Goal: Check status: Check status

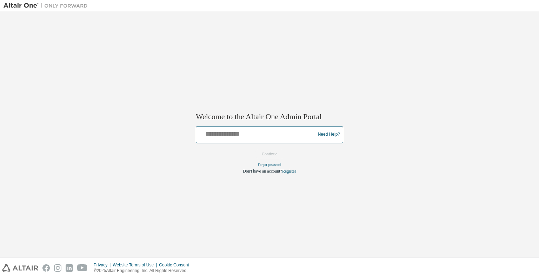
click at [228, 137] on input "text" at bounding box center [257, 133] width 116 height 10
type input "**********"
click at [272, 155] on button "Continue" at bounding box center [270, 154] width 30 height 11
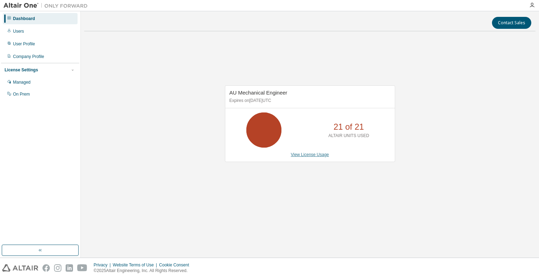
click at [305, 153] on link "View License Usage" at bounding box center [310, 154] width 38 height 5
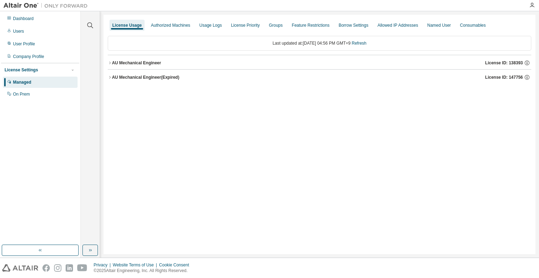
click at [143, 61] on div "AU Mechanical Engineer" at bounding box center [136, 63] width 49 height 6
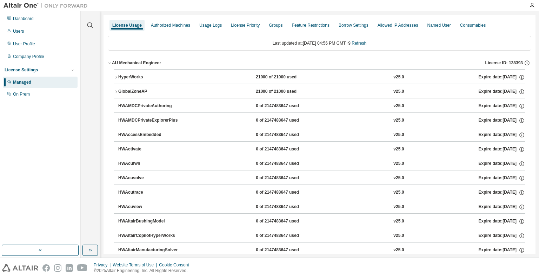
click at [125, 76] on div "HyperWorks" at bounding box center [149, 77] width 63 height 6
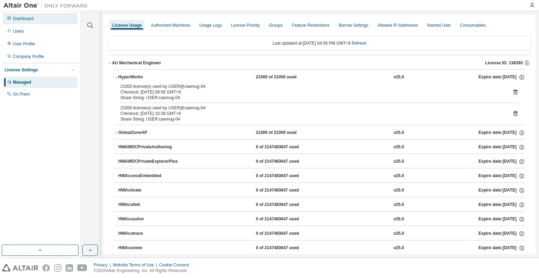
click at [25, 18] on div "Dashboard" at bounding box center [23, 19] width 21 height 6
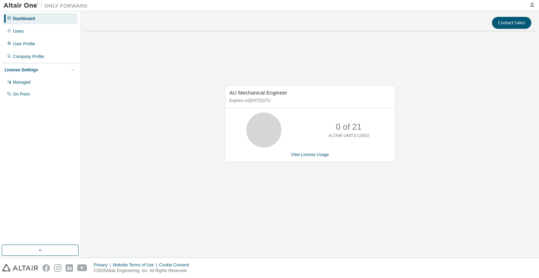
drag, startPoint x: 472, startPoint y: 71, endPoint x: 494, endPoint y: 2, distance: 72.0
click at [472, 70] on div "AU Mechanical Engineer Expires on [DATE] UTC 0 of 21 ALTAIR UNITS USED View Lic…" at bounding box center [310, 127] width 452 height 181
click at [414, 201] on div "AU Mechanical Engineer Expires on [DATE] UTC 0 of 21 ALTAIR UNITS USED View Lic…" at bounding box center [310, 127] width 452 height 181
click at [306, 154] on link "View License Usage" at bounding box center [310, 154] width 38 height 5
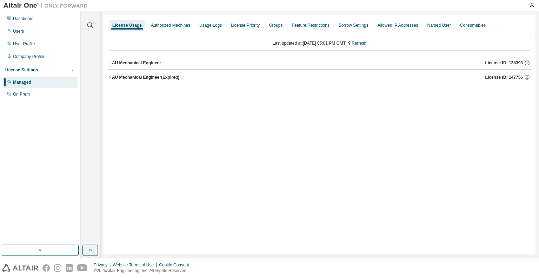
click at [137, 63] on div "AU Mechanical Engineer" at bounding box center [136, 63] width 49 height 6
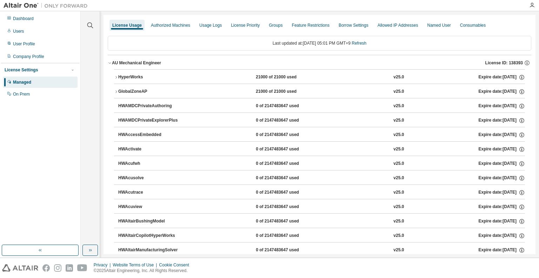
click at [135, 78] on div "HyperWorks" at bounding box center [149, 77] width 63 height 6
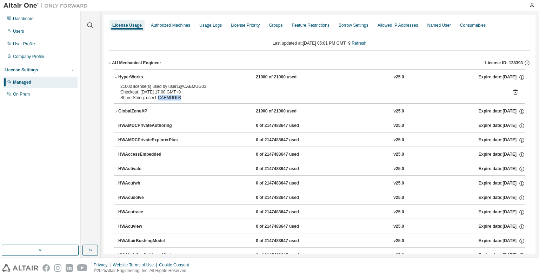
drag, startPoint x: 181, startPoint y: 98, endPoint x: 157, endPoint y: 99, distance: 23.9
click at [157, 99] on div "Share String: user1:CAEMUG03" at bounding box center [311, 98] width 382 height 6
click at [117, 113] on icon "button" at bounding box center [116, 111] width 4 height 4
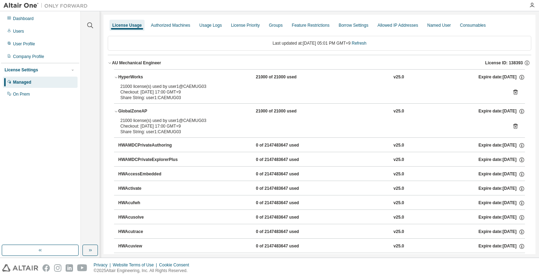
click at [515, 126] on icon at bounding box center [516, 127] width 2 height 2
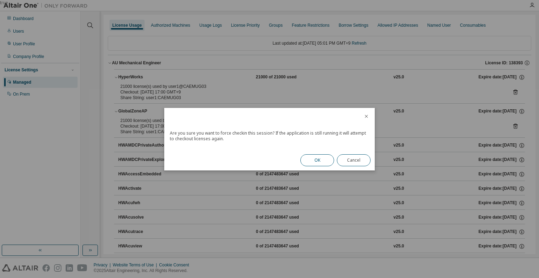
click at [317, 162] on button "OK" at bounding box center [318, 160] width 34 height 12
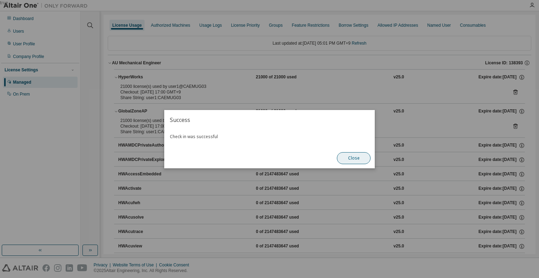
click at [354, 156] on button "Close" at bounding box center [354, 158] width 34 height 12
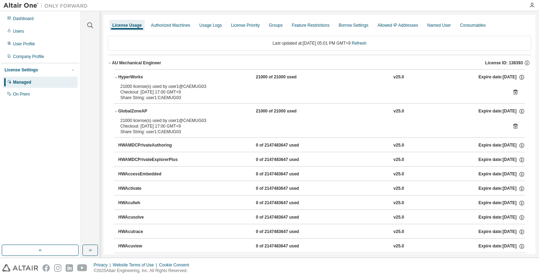
click at [514, 91] on icon at bounding box center [516, 92] width 4 height 5
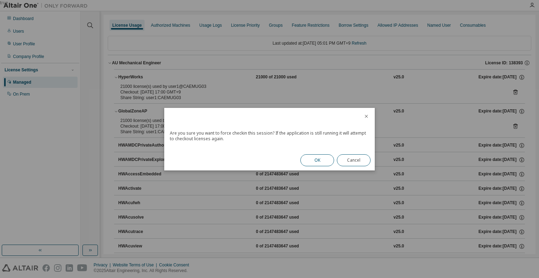
click at [319, 157] on button "OK" at bounding box center [318, 160] width 34 height 12
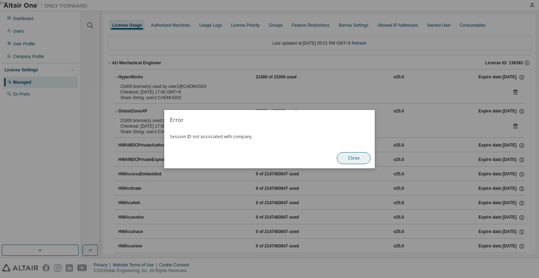
click at [344, 155] on button "Close" at bounding box center [354, 158] width 34 height 12
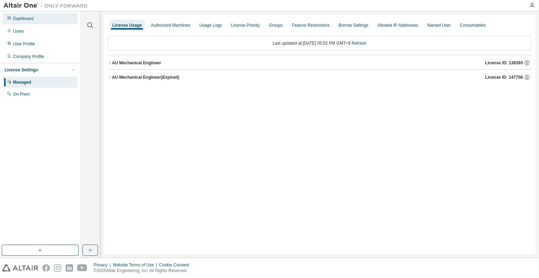
click at [26, 20] on div "Dashboard" at bounding box center [23, 19] width 21 height 6
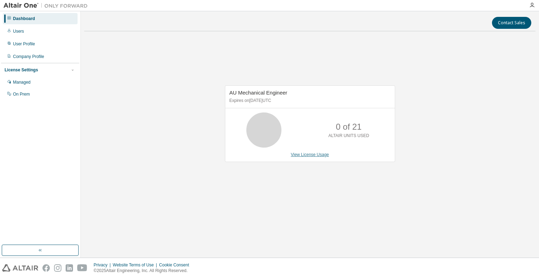
click at [300, 154] on link "View License Usage" at bounding box center [310, 154] width 38 height 5
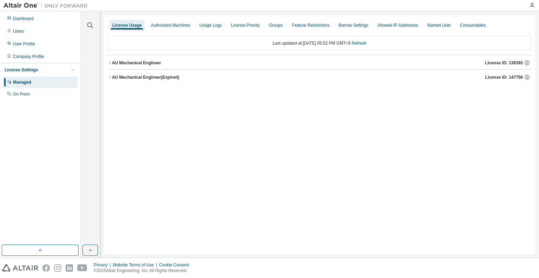
click at [112, 125] on div "License Usage Authorized Machines Usage Logs License Priority Groups Feature Re…" at bounding box center [320, 134] width 432 height 239
click at [21, 18] on div "Dashboard" at bounding box center [23, 19] width 21 height 6
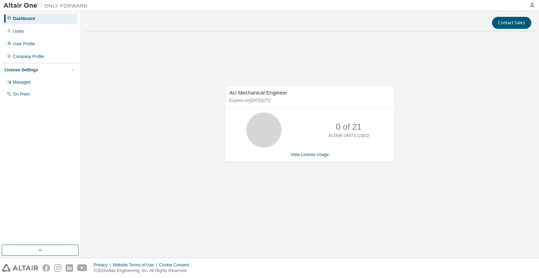
drag, startPoint x: 377, startPoint y: 253, endPoint x: 391, endPoint y: 221, distance: 35.4
click at [377, 252] on div "Contact Sales AU Mechanical Engineer Expires on [DATE] UTC 0 of 21 ALTAIR UNITS…" at bounding box center [310, 134] width 452 height 239
